Goal: Feedback & Contribution: Contribute content

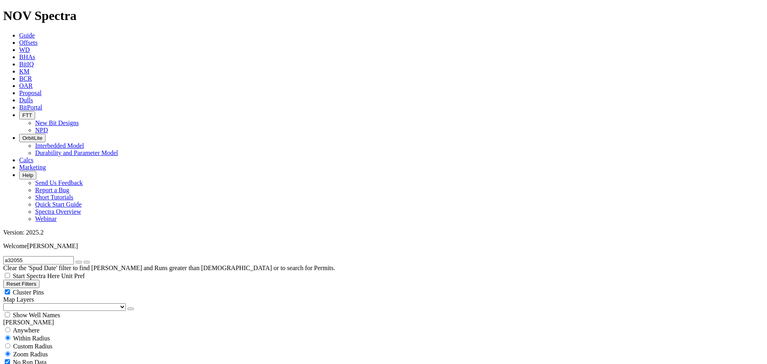
click at [33, 97] on span "Dulls" at bounding box center [26, 100] width 14 height 7
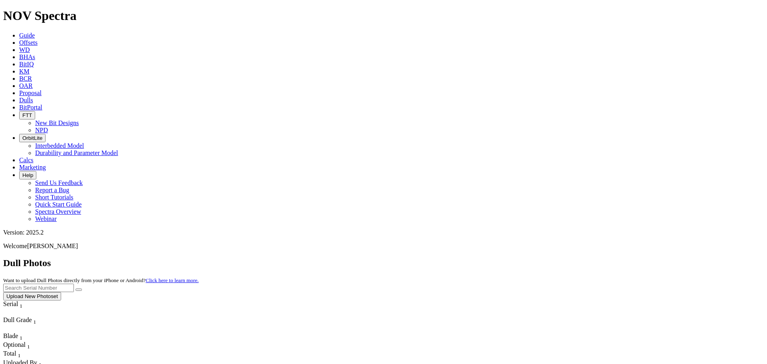
click at [61, 292] on button "Upload New Photoset" at bounding box center [32, 296] width 58 height 8
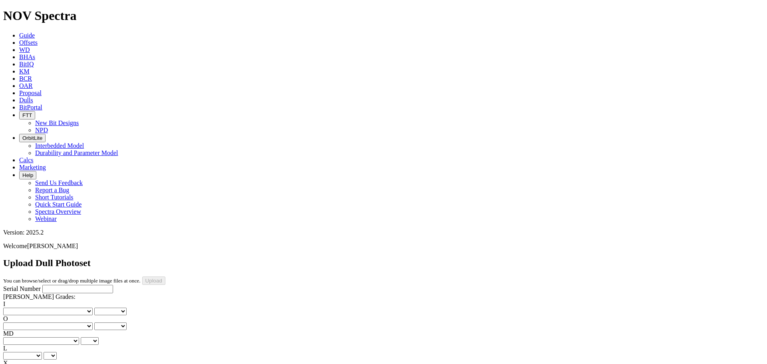
click at [67, 285] on input "Serial Number" at bounding box center [77, 289] width 71 height 8
type input "A310600"
click at [38, 307] on select "No lost, worn or damaged cutters 0 1 2 3 4 5 6 7 8 No diamond table left on any…" at bounding box center [47, 311] width 89 height 8
select select "number:0"
click at [16, 307] on select "No lost, worn or damaged cutters 0 1 2 3 4 5 6 7 8 No diamond table left on any…" at bounding box center [47, 311] width 89 height 8
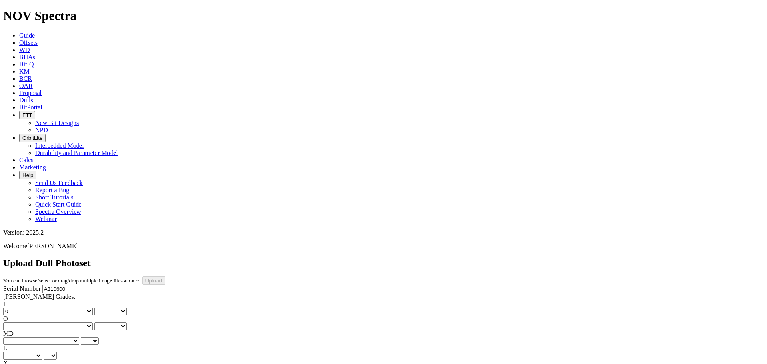
select select "number:0"
click at [71, 322] on select "No lost, worn or damaged cutters 0 1 2 3 4 5 6 7 8 No diamond table left on any…" at bounding box center [47, 326] width 89 height 8
select select "number:1"
click at [57, 322] on select "No lost, worn or damaged cutters 0 1 2 3 4 5 6 7 8 No diamond table left on any…" at bounding box center [47, 326] width 89 height 8
select select "number:1"
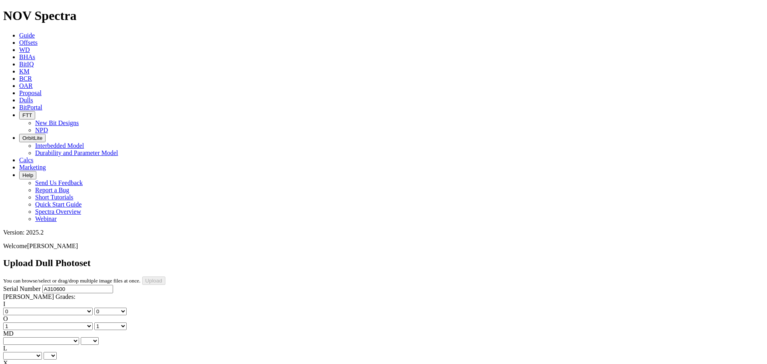
click at [40, 337] on select "BF - Bond Failure BT - Broken Teeth/Cutters BU - Balled Up Bit CR - Cored CT - …" at bounding box center [41, 341] width 76 height 8
select select "string:WT"
click at [16, 337] on select "BF - Bond Failure BT - Broken Teeth/Cutters BU - Balled Up Bit CR - Cored CT - …" at bounding box center [41, 341] width 76 height 8
select select "string:WT"
click at [42, 352] on select "A - All C - Cone G - Gauge N - Nose S - Shoulder T - Taper" at bounding box center [22, 356] width 39 height 8
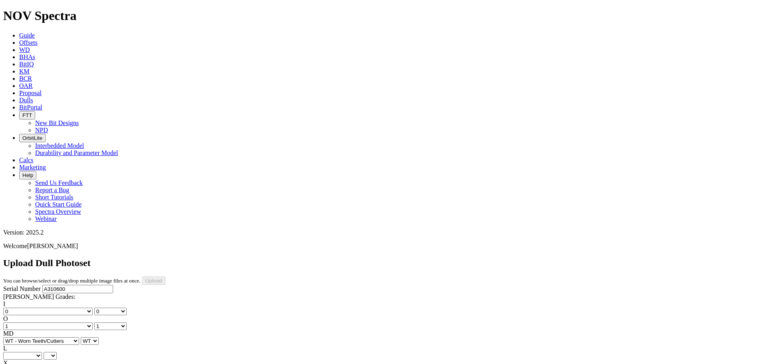
select select "string:G"
click at [42, 352] on select "A - All C - Cone G - Gauge N - Nose S - Shoulder T - Taper" at bounding box center [22, 356] width 39 height 8
select select "string:G"
click at [16, 363] on select "X" at bounding box center [9, 371] width 12 height 8
select select "string:X"
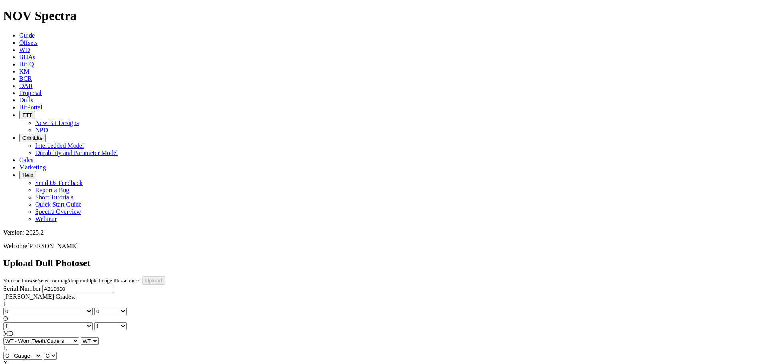
click at [16, 363] on select "X" at bounding box center [9, 371] width 12 height 8
select select "string:X"
select select "string:I"
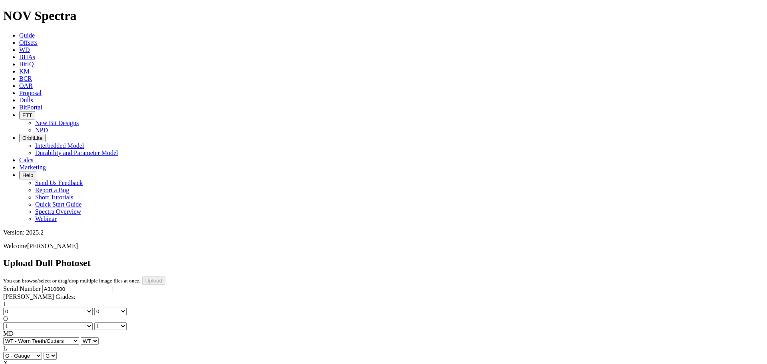
select select "string:I"
select select "string:WT"
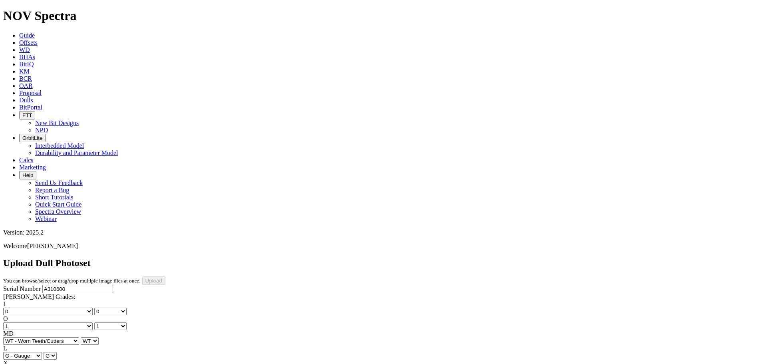
click at [42, 337] on select "BF - Bond Failure BT - Broken Teeth/Cutters BU - Balled Up Bit CR - Cored CT - …" at bounding box center [41, 341] width 76 height 8
click at [7, 345] on label "L" at bounding box center [5, 348] width 4 height 7
click at [57, 352] on select "A C G N S T" at bounding box center [50, 356] width 13 height 8
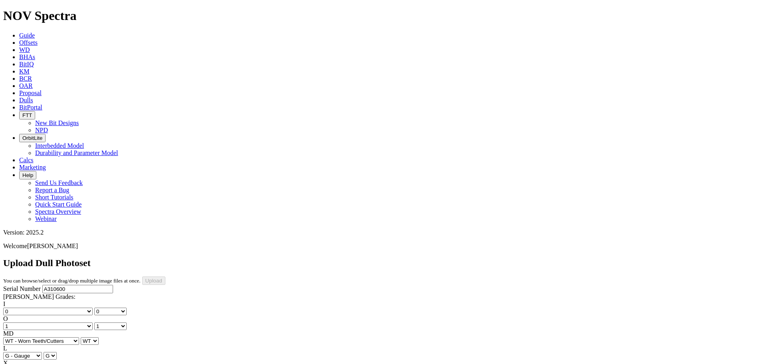
select select "string:TD"
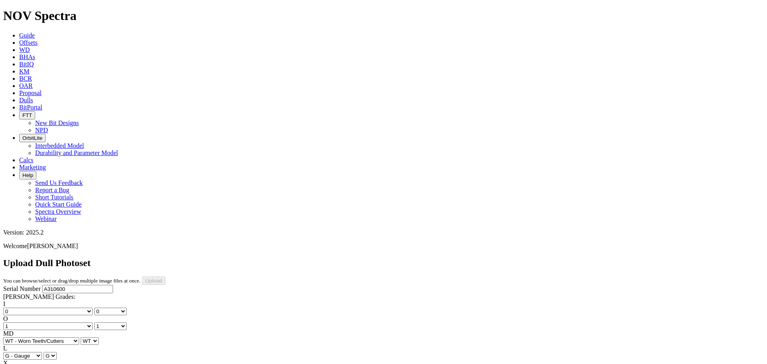
type input "[DATE]"
click at [165, 276] on input "Upload" at bounding box center [153, 280] width 23 height 8
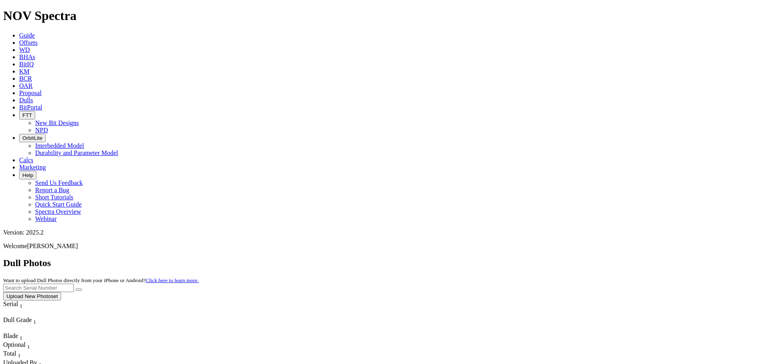
click at [74, 284] on input "text" at bounding box center [38, 288] width 71 height 8
type input "a310600"
click at [82, 288] on button "submit" at bounding box center [78, 289] width 6 height 2
click at [61, 292] on button "Upload New Photoset" at bounding box center [32, 296] width 58 height 8
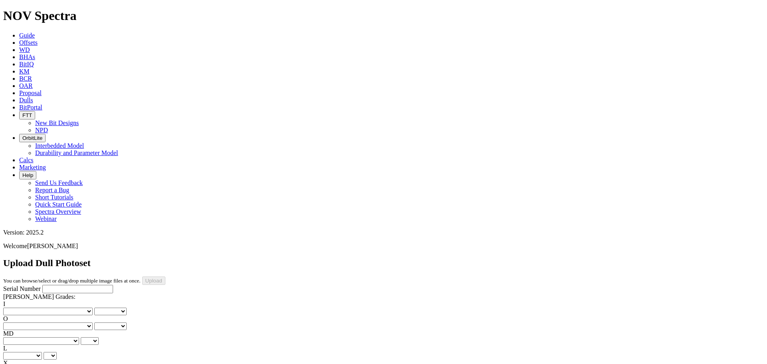
click at [46, 285] on input "Serial Number" at bounding box center [77, 289] width 71 height 8
type input "A312629"
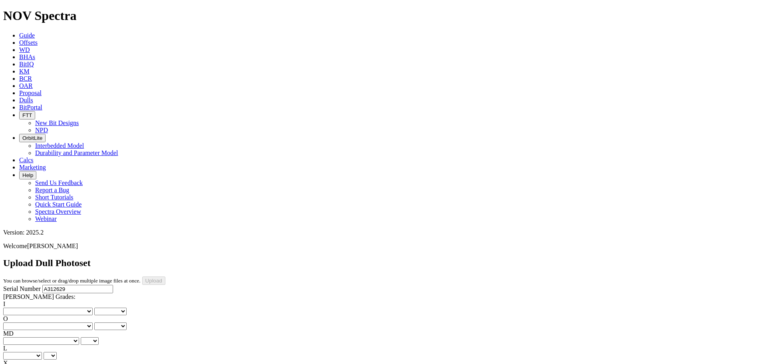
type input "[DATE]"
drag, startPoint x: 30, startPoint y: 121, endPoint x: 34, endPoint y: 127, distance: 7.2
click at [30, 307] on select "No lost, worn or damaged cutters 0 1 2 3 4 5 6 7 8 No diamond table left on any…" at bounding box center [47, 311] width 89 height 8
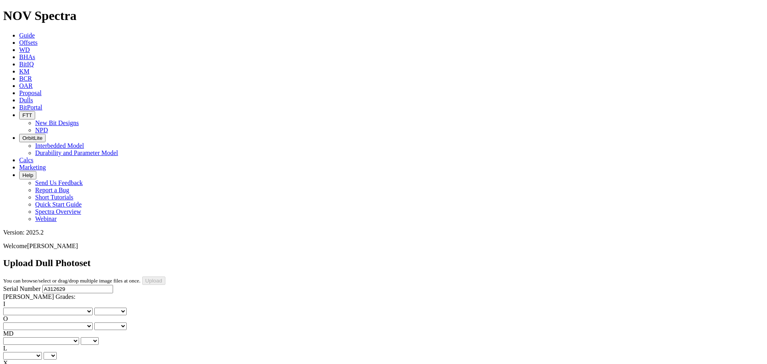
select select "number:0"
click at [16, 307] on select "No lost, worn or damaged cutters 0 1 2 3 4 5 6 7 8 No diamond table left on any…" at bounding box center [47, 311] width 89 height 8
select select "number:0"
click at [70, 322] on select "No lost, worn or damaged cutters 0 1 2 3 4 5 6 7 8 No diamond table left on any…" at bounding box center [47, 326] width 89 height 8
select select "number:1"
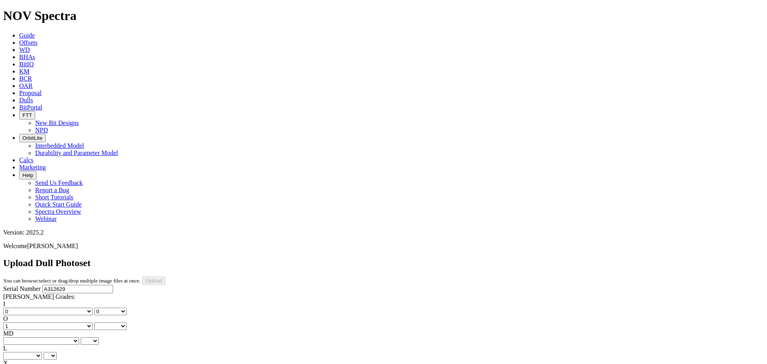
click at [57, 322] on select "No lost, worn or damaged cutters 0 1 2 3 4 5 6 7 8 No diamond table left on any…" at bounding box center [47, 326] width 89 height 8
select select "number:1"
click at [36, 337] on select "BF - Bond Failure BT - Broken Teeth/Cutters BU - Balled Up Bit CR - Cored CT - …" at bounding box center [41, 341] width 76 height 8
select select "string:WT"
click at [16, 337] on select "BF - Bond Failure BT - Broken Teeth/Cutters BU - Balled Up Bit CR - Cored CT - …" at bounding box center [41, 341] width 76 height 8
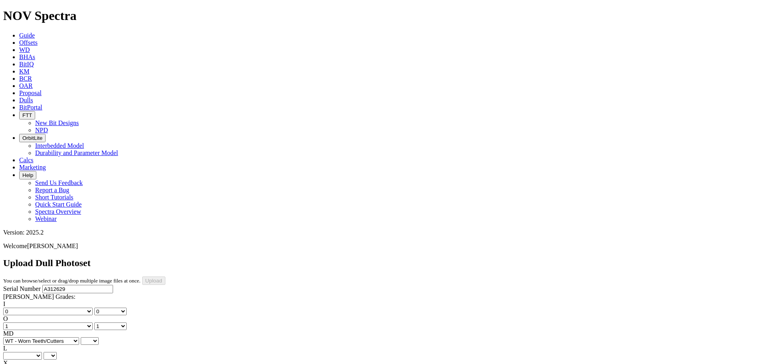
select select "string:WT"
click at [79, 322] on select "No lost, worn or damaged cutters 0 1 2 3 4 5 6 7 8 No diamond table left on any…" at bounding box center [47, 326] width 89 height 8
select select "number:0"
click at [57, 322] on select "No lost, worn or damaged cutters 0 1 2 3 4 5 6 7 8 No diamond table left on any…" at bounding box center [47, 326] width 89 height 8
select select "number:0"
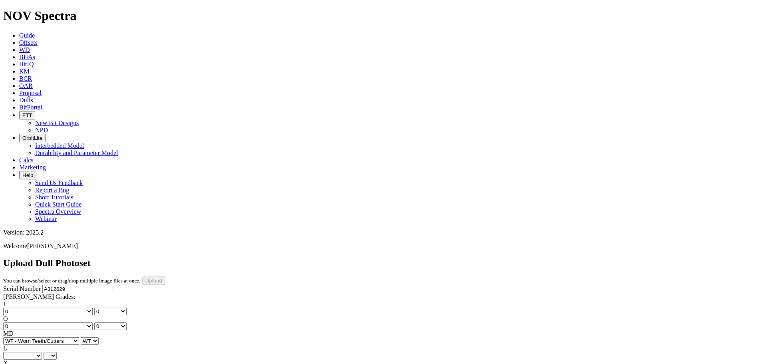
click at [42, 352] on select "A - All C - Cone G - Gauge N - Nose S - Shoulder T - Taper" at bounding box center [22, 356] width 39 height 8
select select "string:G"
click at [42, 352] on select "A - All C - Cone G - Gauge N - Nose S - Shoulder T - Taper" at bounding box center [22, 356] width 39 height 8
select select "string:G"
click at [16, 363] on select "X" at bounding box center [9, 371] width 12 height 8
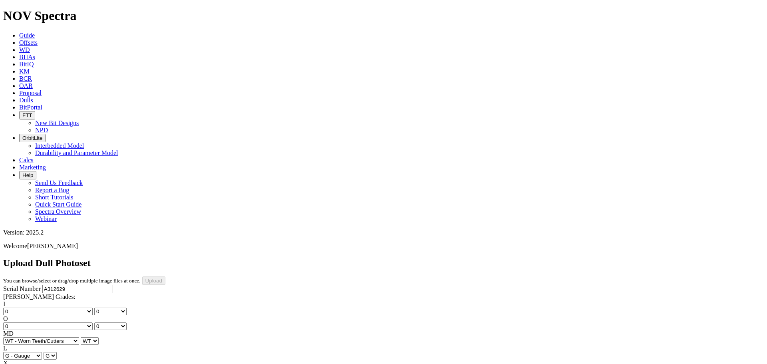
select select "string:X"
click at [16, 363] on select "X" at bounding box center [9, 371] width 12 height 8
select select "string:X"
select select "string:I"
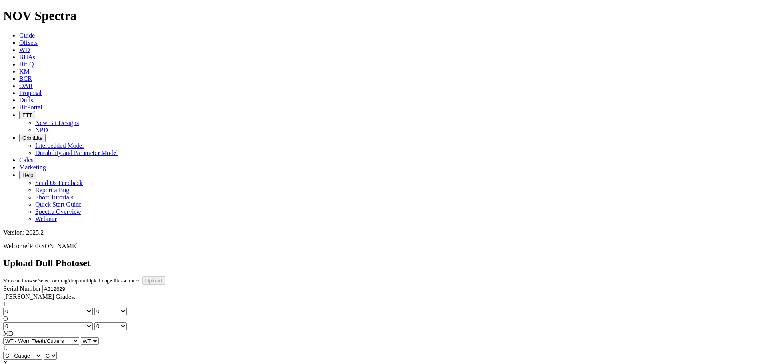
select select "string:I"
select select "string:ER"
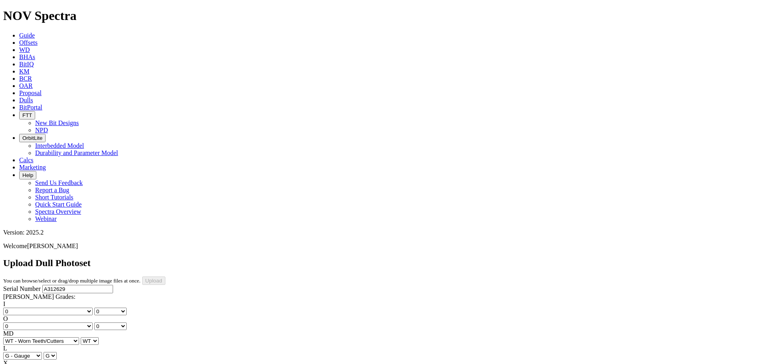
select select "string:ER"
select select "string:NO"
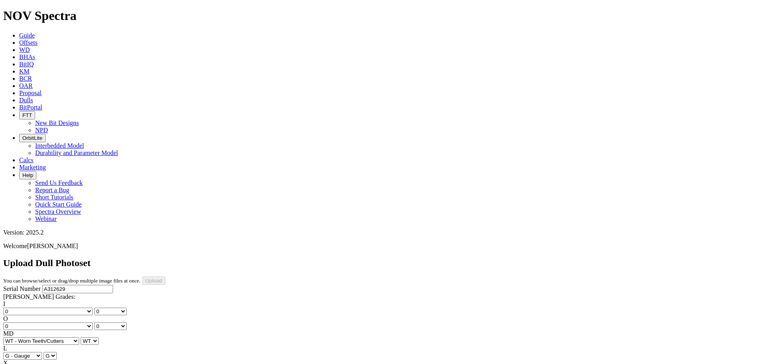
select select "string:TD"
click at [165, 276] on input "Upload" at bounding box center [153, 280] width 23 height 8
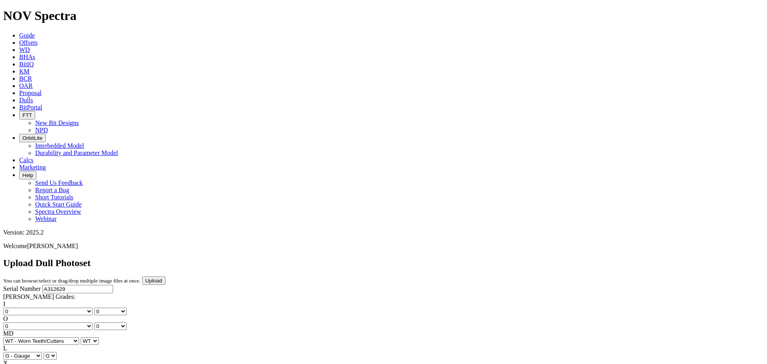
click at [165, 276] on input "Upload" at bounding box center [153, 280] width 23 height 8
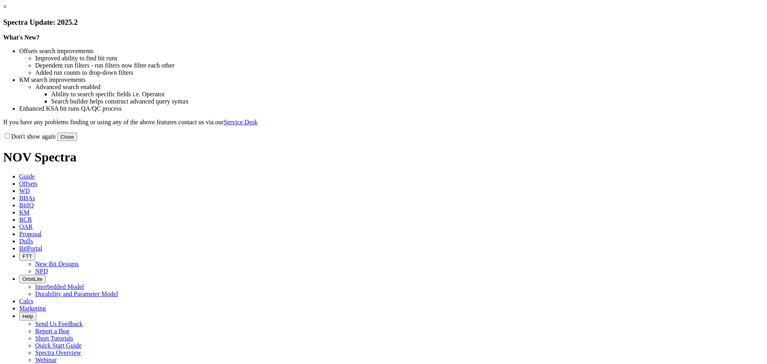
click at [77, 141] on button "Close" at bounding box center [67, 137] width 20 height 8
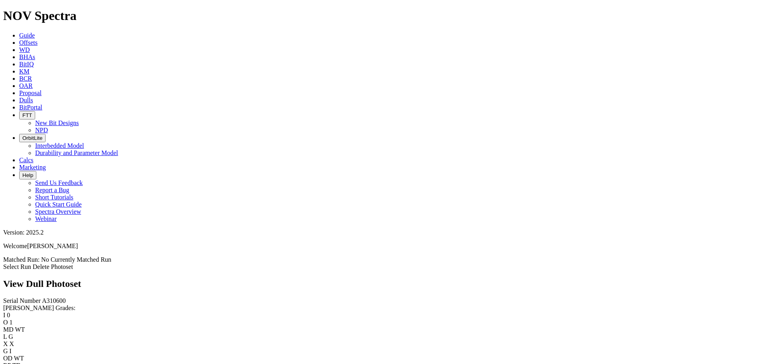
click at [31, 263] on link "Select Run" at bounding box center [17, 266] width 28 height 7
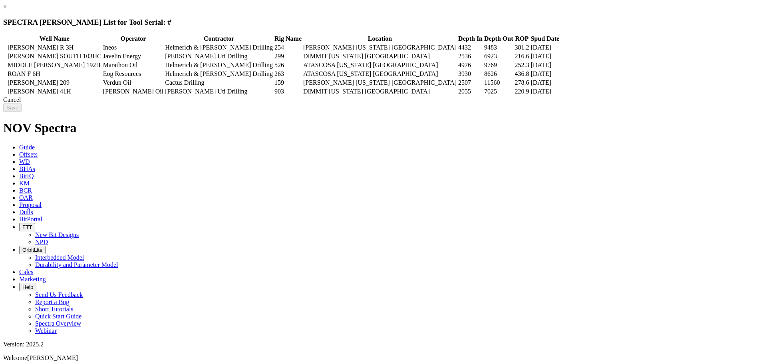
click at [604, 103] on div "Cancel" at bounding box center [383, 99] width 760 height 7
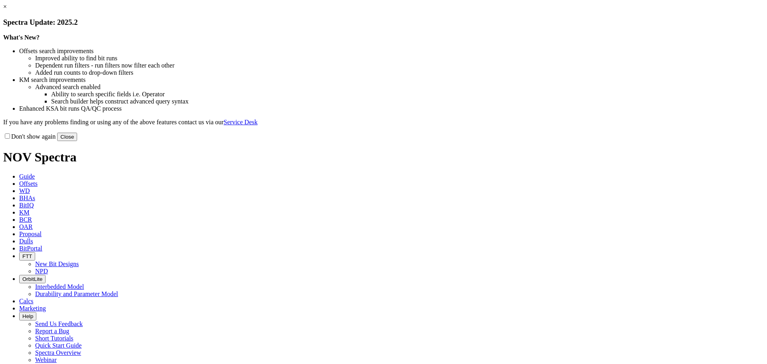
click at [77, 141] on button "Close" at bounding box center [67, 137] width 20 height 8
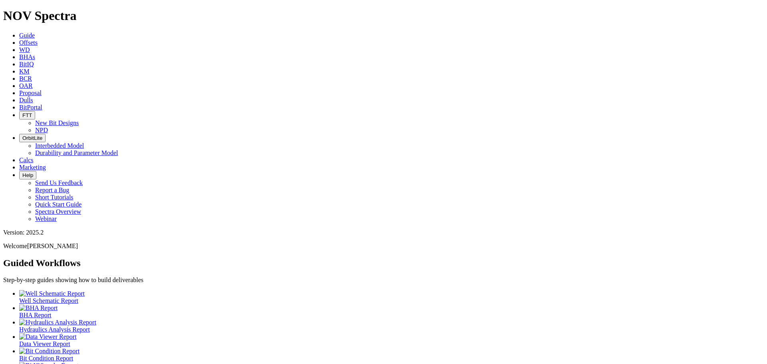
click at [33, 97] on span "Dulls" at bounding box center [26, 100] width 14 height 7
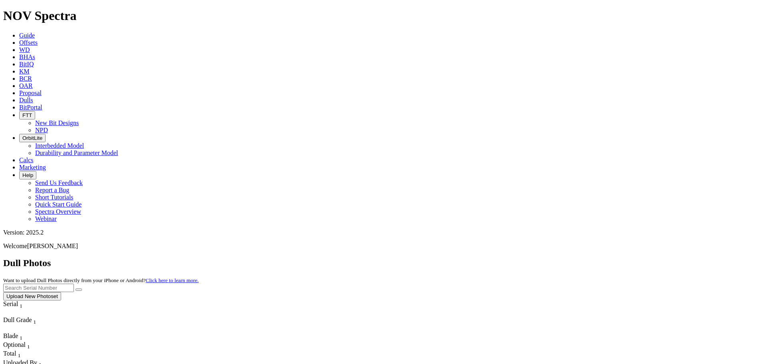
click at [61, 292] on button "Upload New Photoset" at bounding box center [32, 296] width 58 height 8
